Goal: Transaction & Acquisition: Purchase product/service

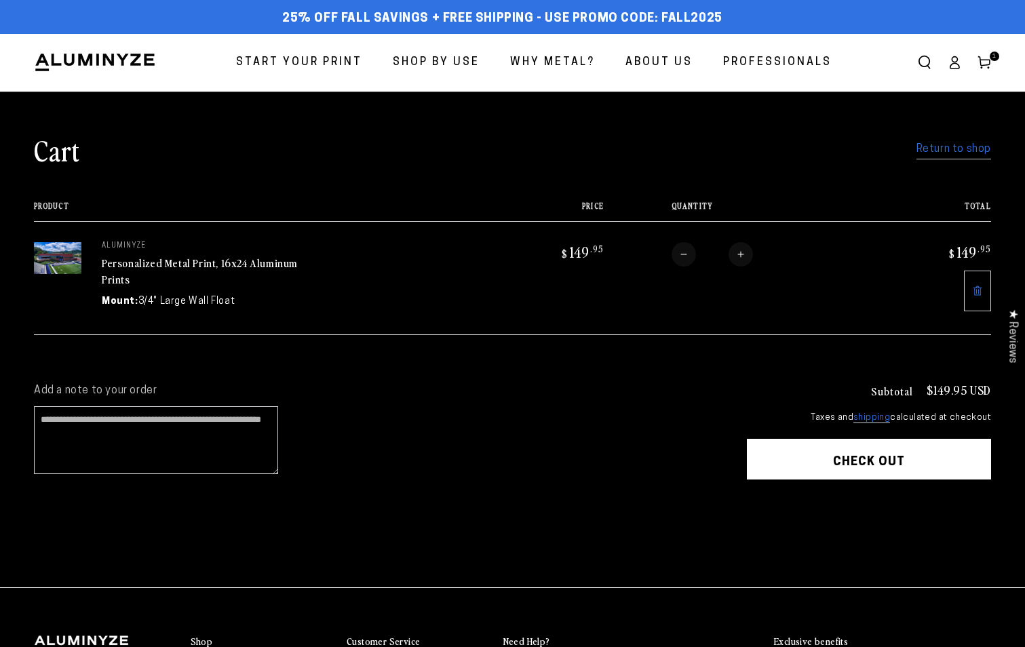
drag, startPoint x: 957, startPoint y: 156, endPoint x: 949, endPoint y: 157, distance: 7.5
click at [957, 156] on link "Return to shop" at bounding box center [954, 150] width 75 height 20
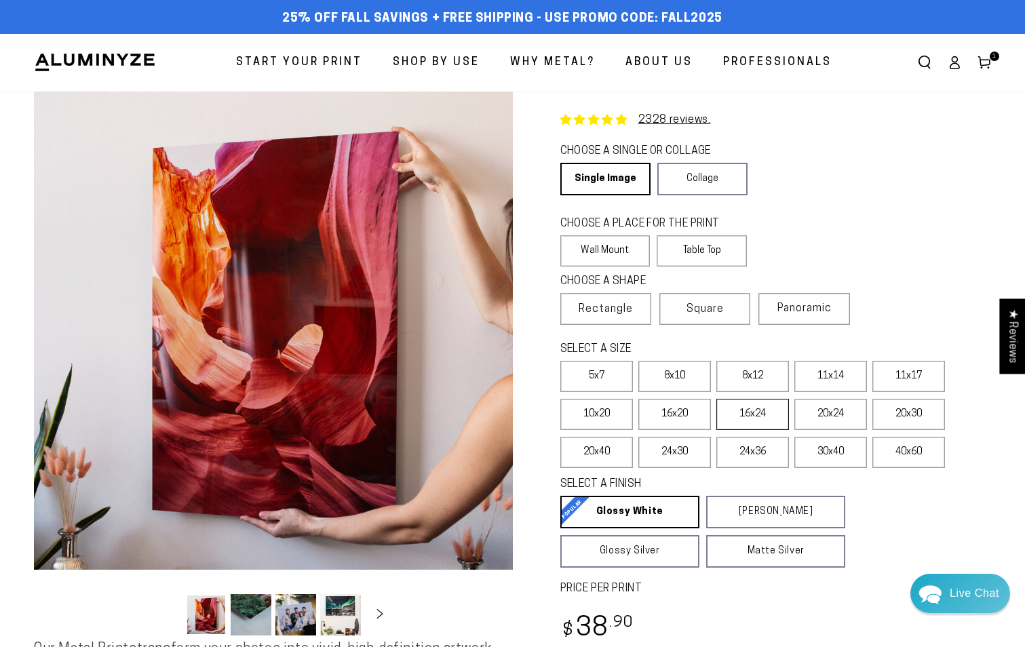
click at [765, 419] on label "16x24" at bounding box center [752, 414] width 73 height 31
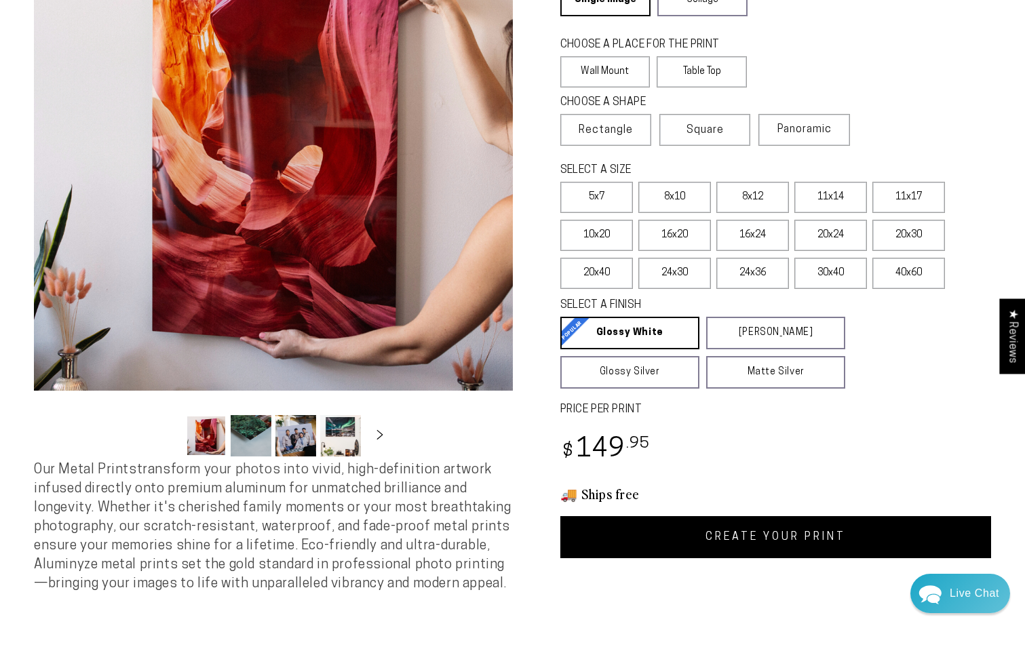
scroll to position [339, 0]
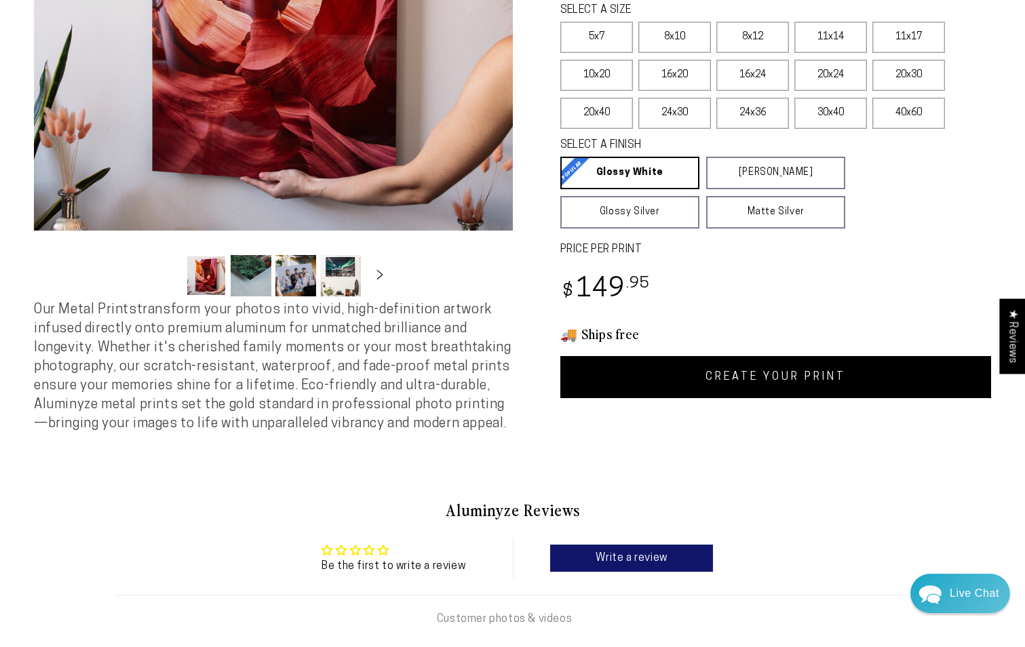
click at [798, 381] on link "CREATE YOUR PRINT" at bounding box center [776, 377] width 432 height 42
